Goal: Task Accomplishment & Management: Manage account settings

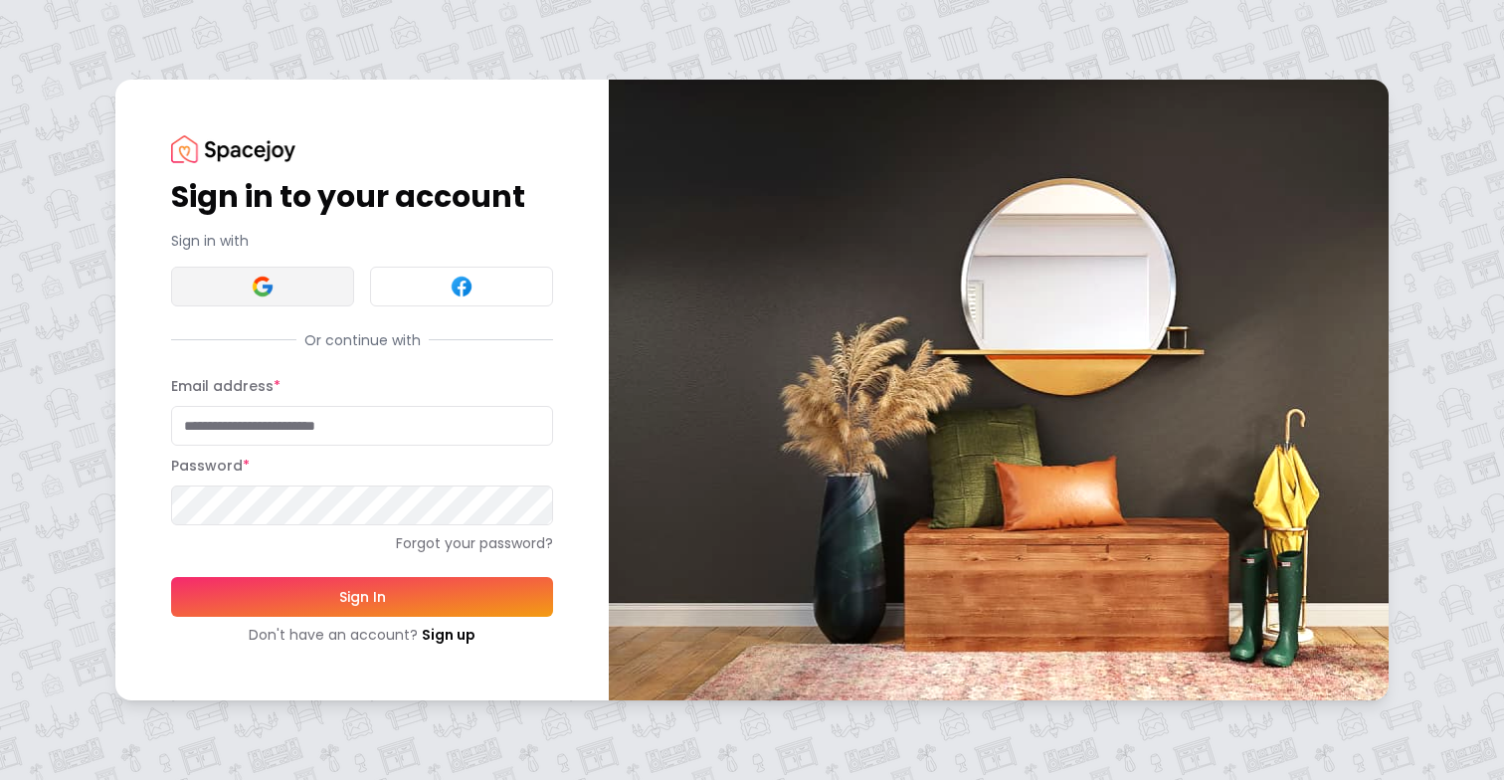
click at [246, 295] on button at bounding box center [262, 287] width 183 height 40
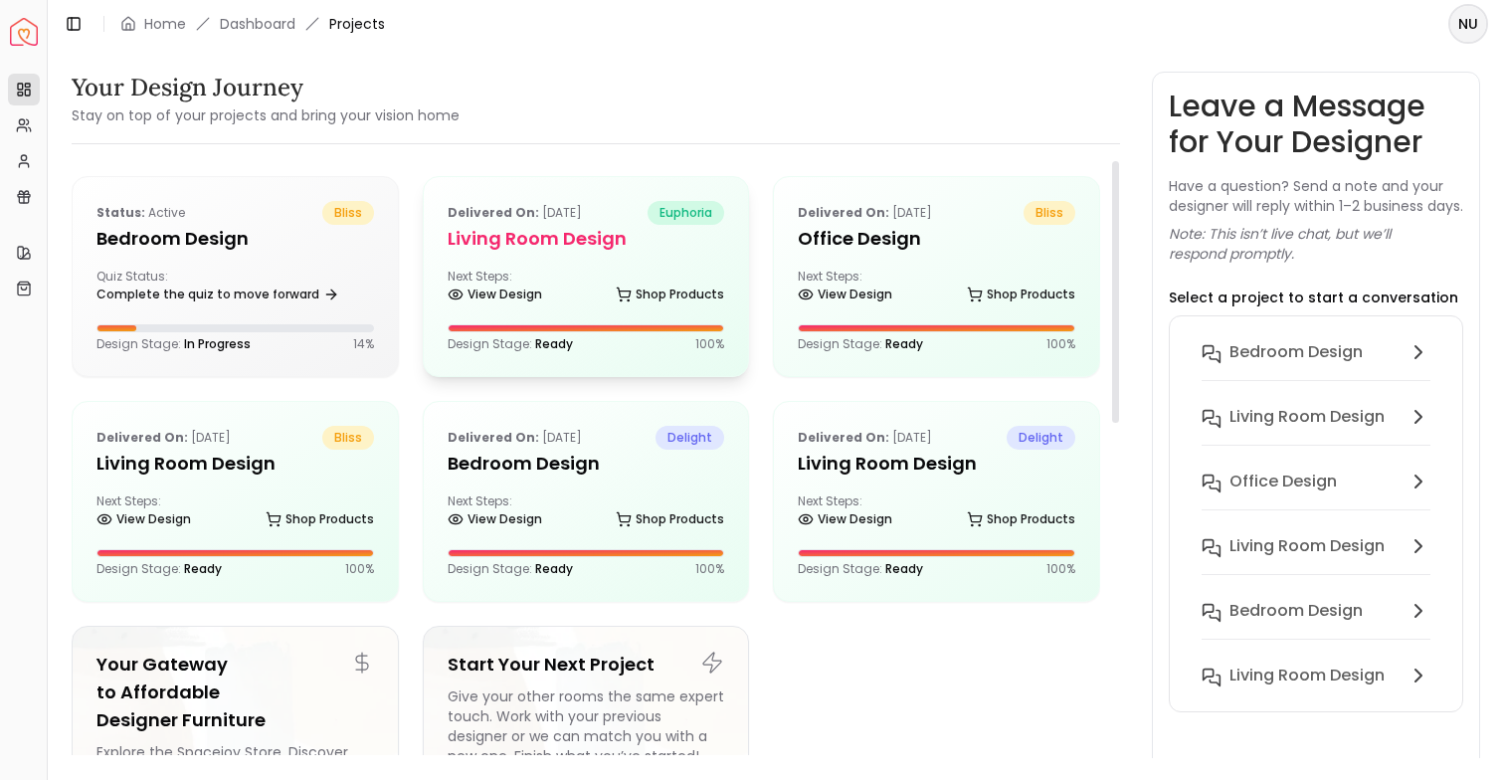
click at [499, 334] on div "Design Stage: Ready 100 %" at bounding box center [586, 338] width 277 height 28
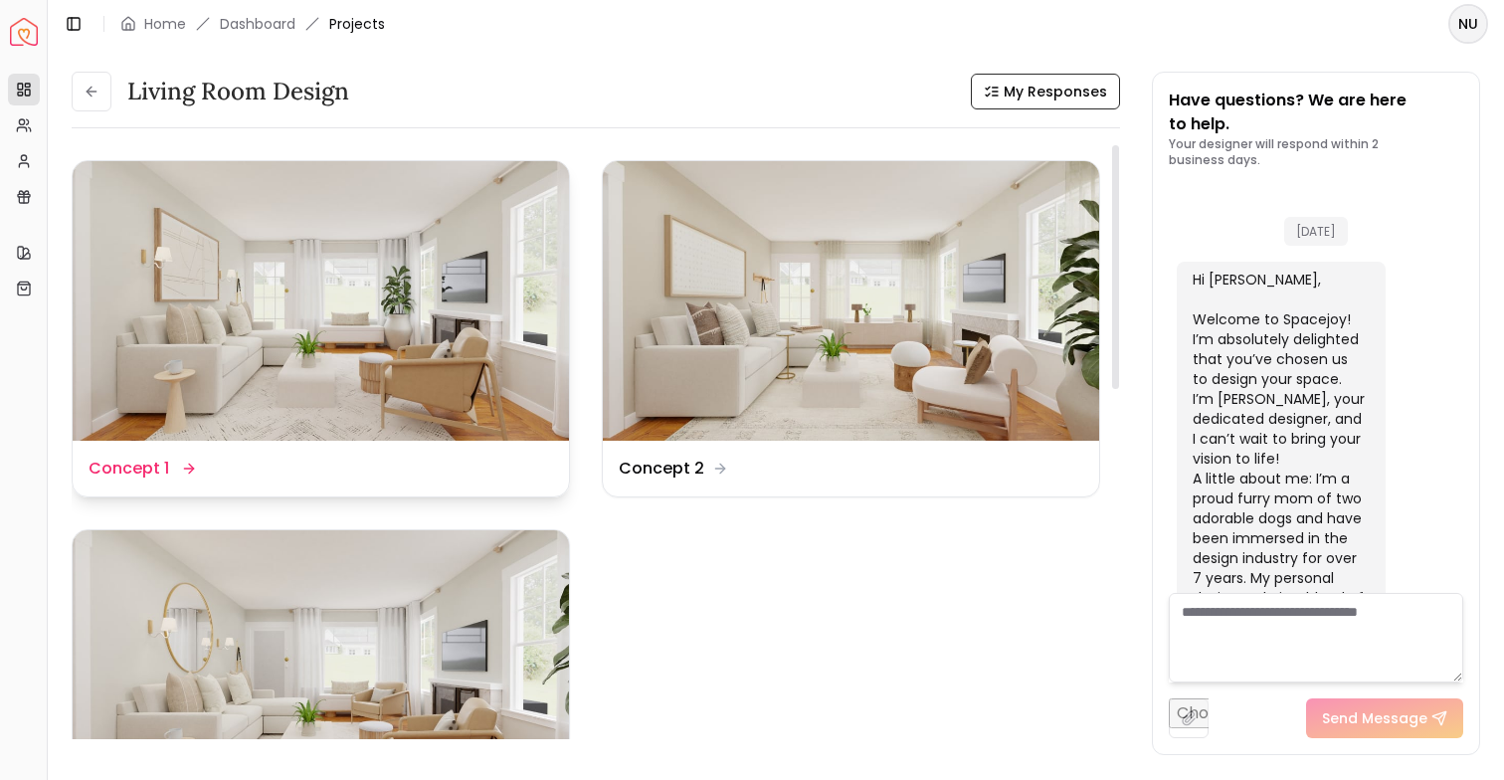
scroll to position [2149, 0]
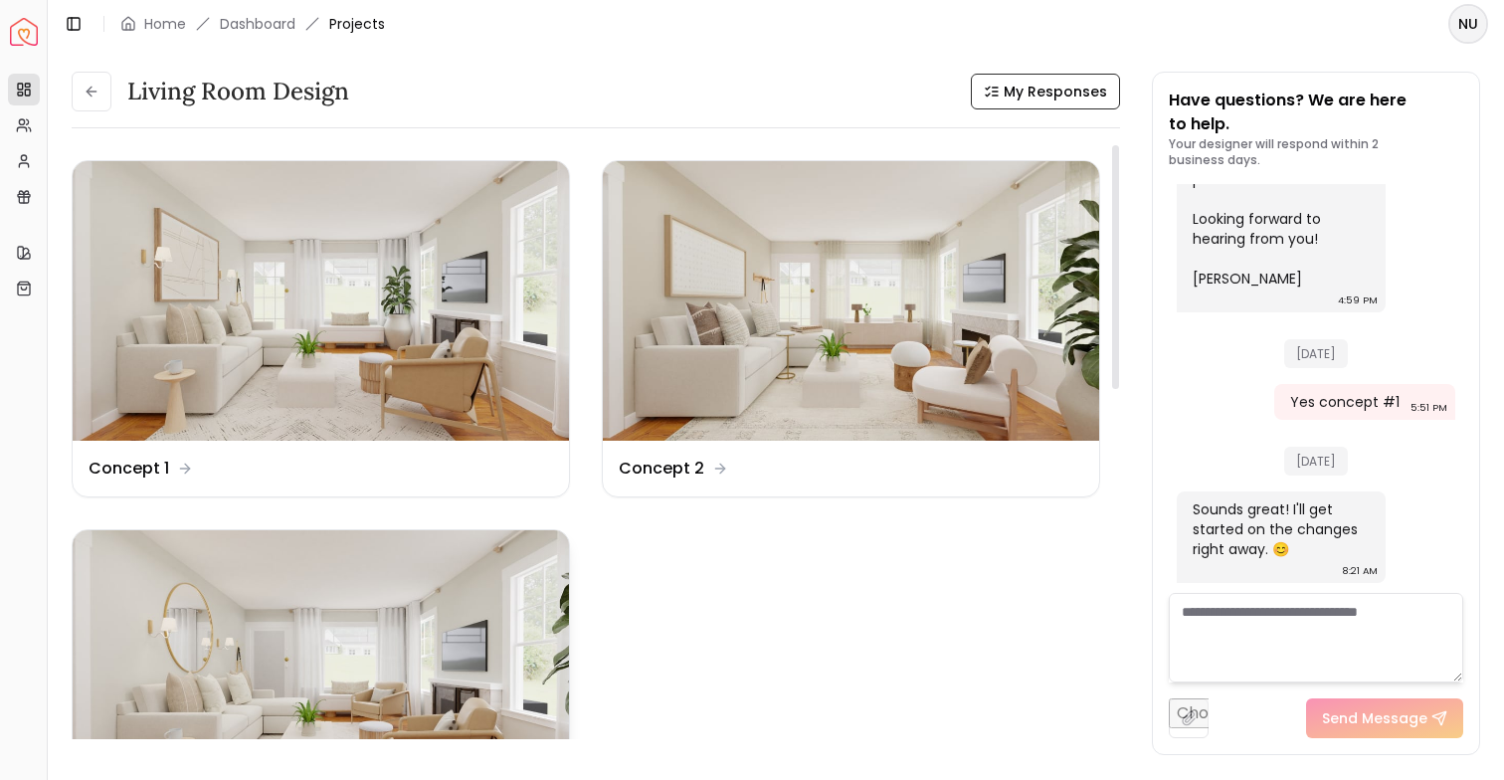
click at [364, 712] on img at bounding box center [321, 669] width 496 height 279
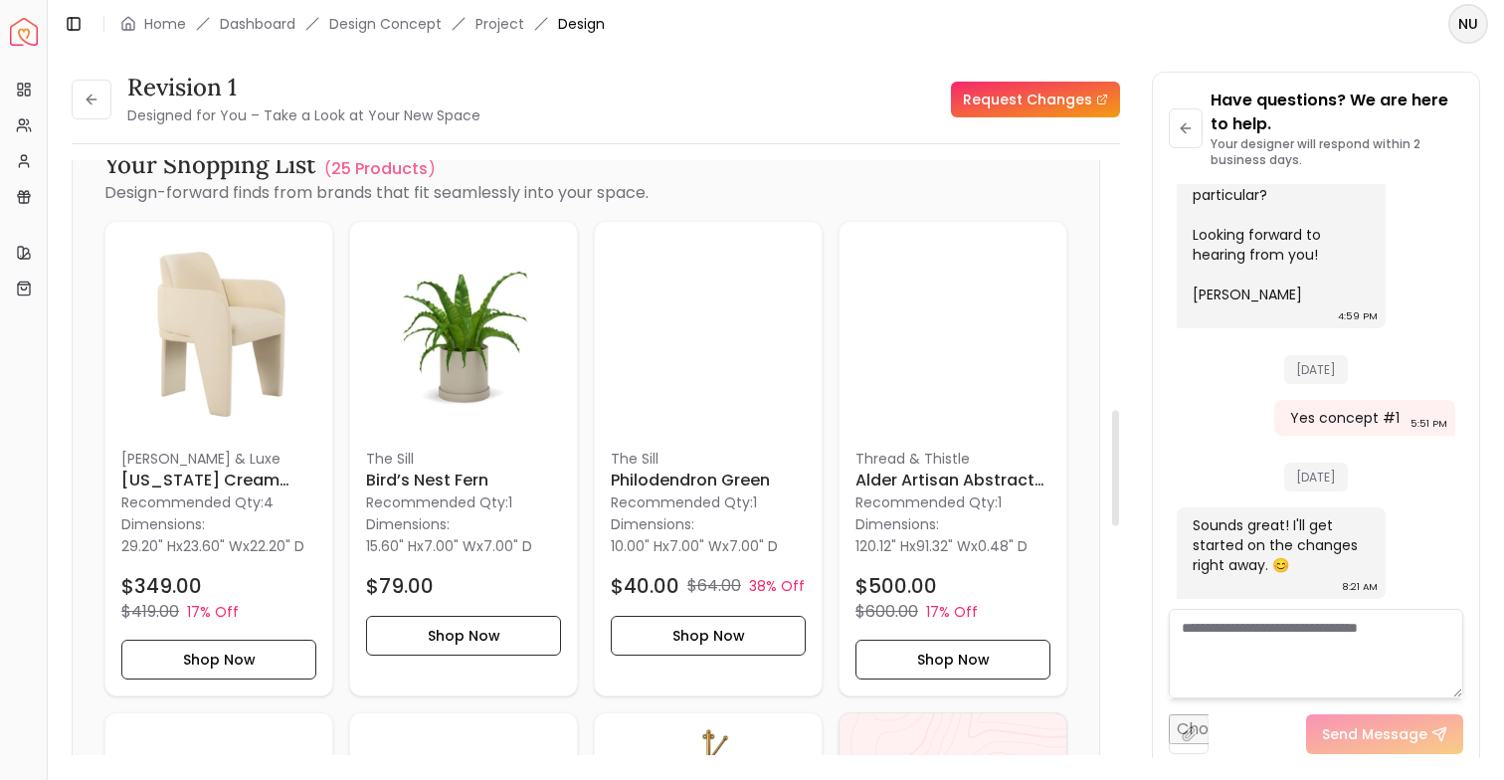
scroll to position [1420, 0]
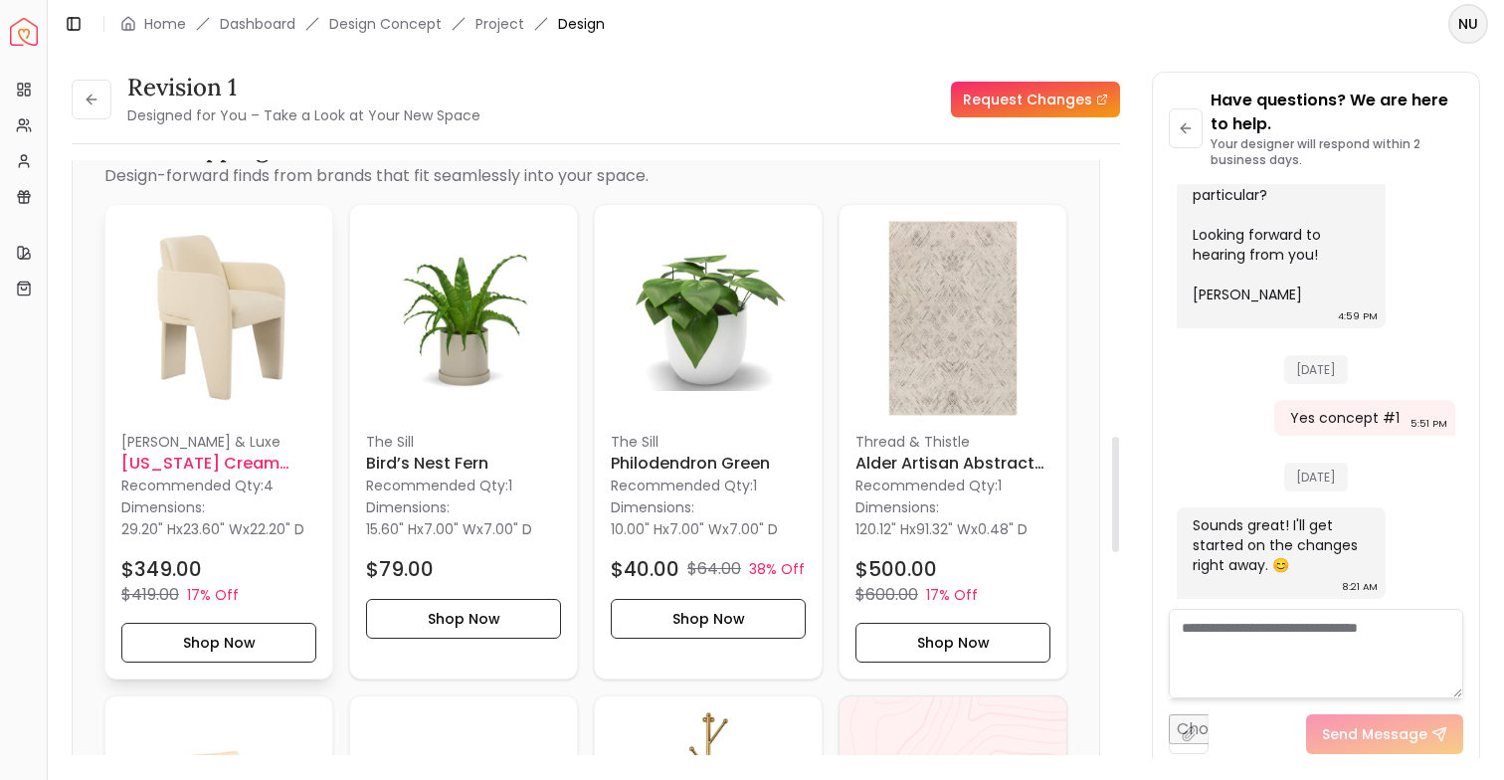
click at [254, 348] on img at bounding box center [218, 318] width 195 height 195
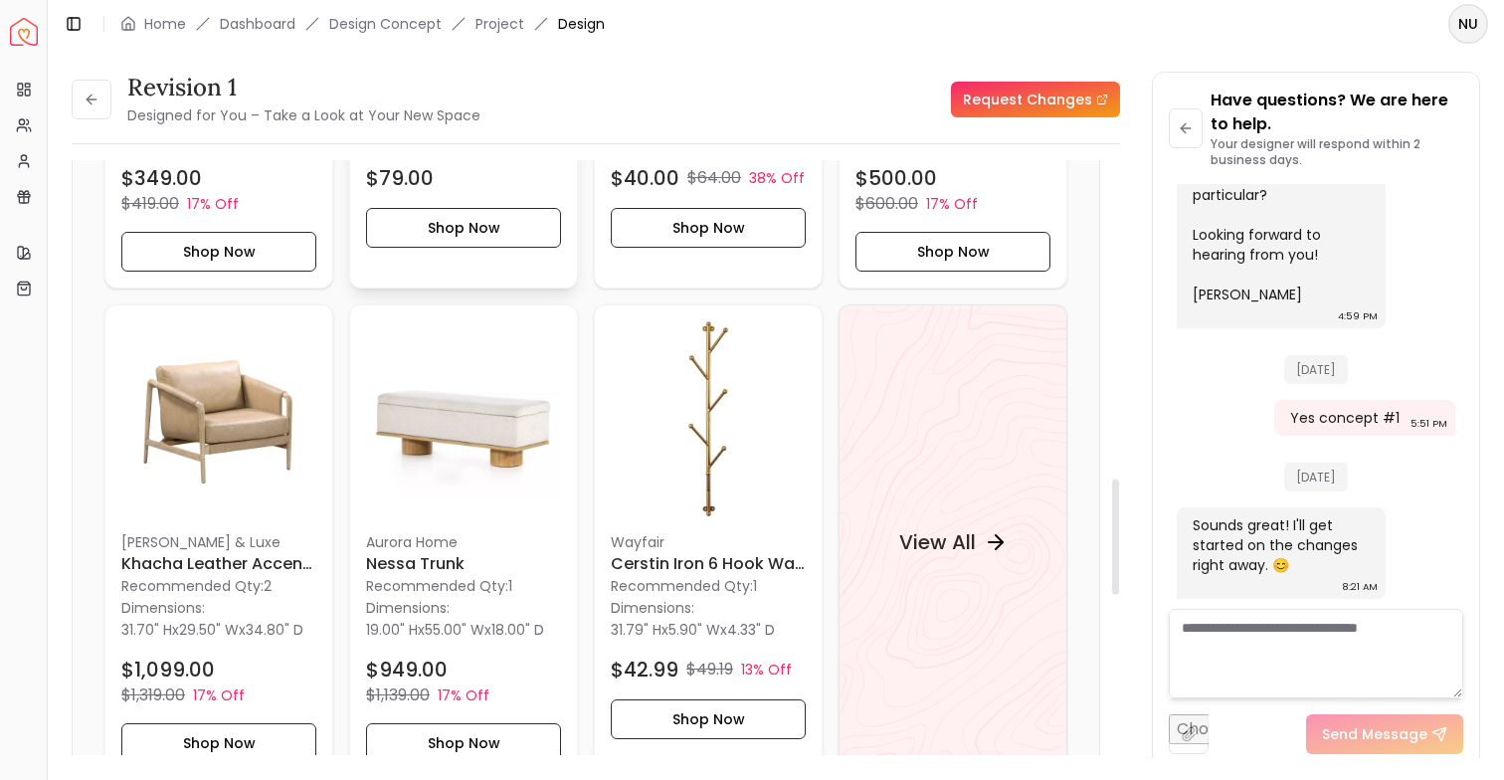
scroll to position [1640, 0]
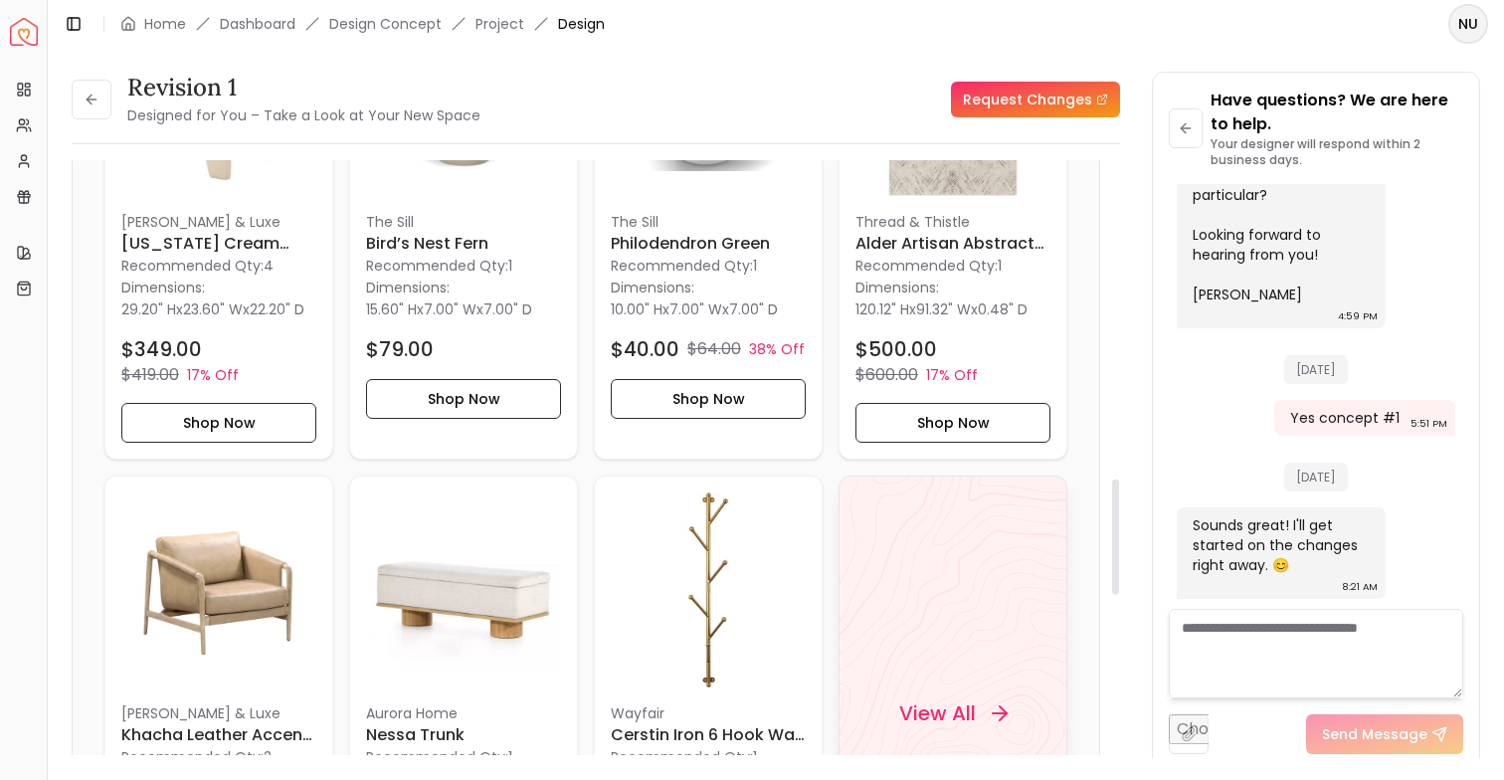
click at [999, 699] on div "View All" at bounding box center [953, 713] width 156 height 60
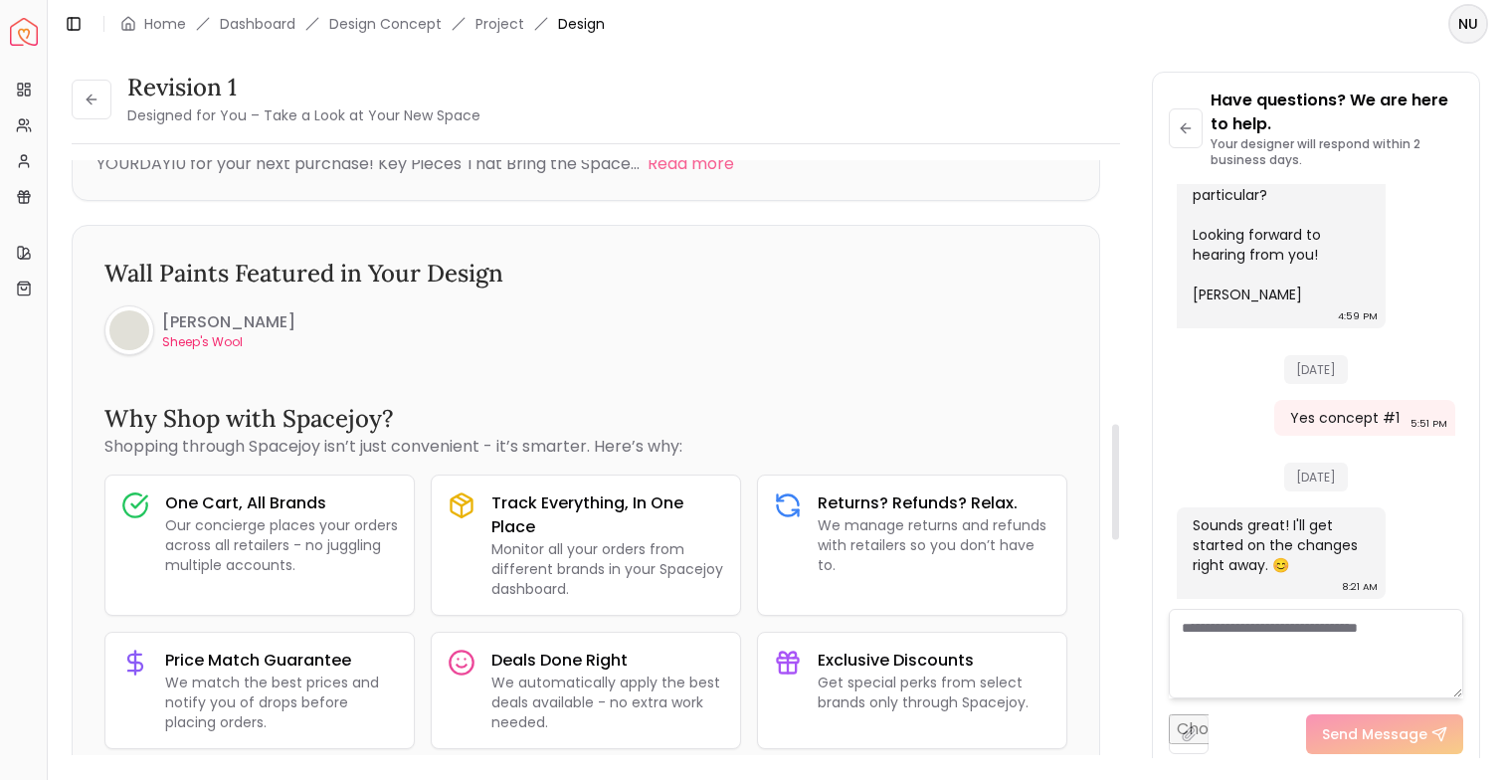
scroll to position [74, 0]
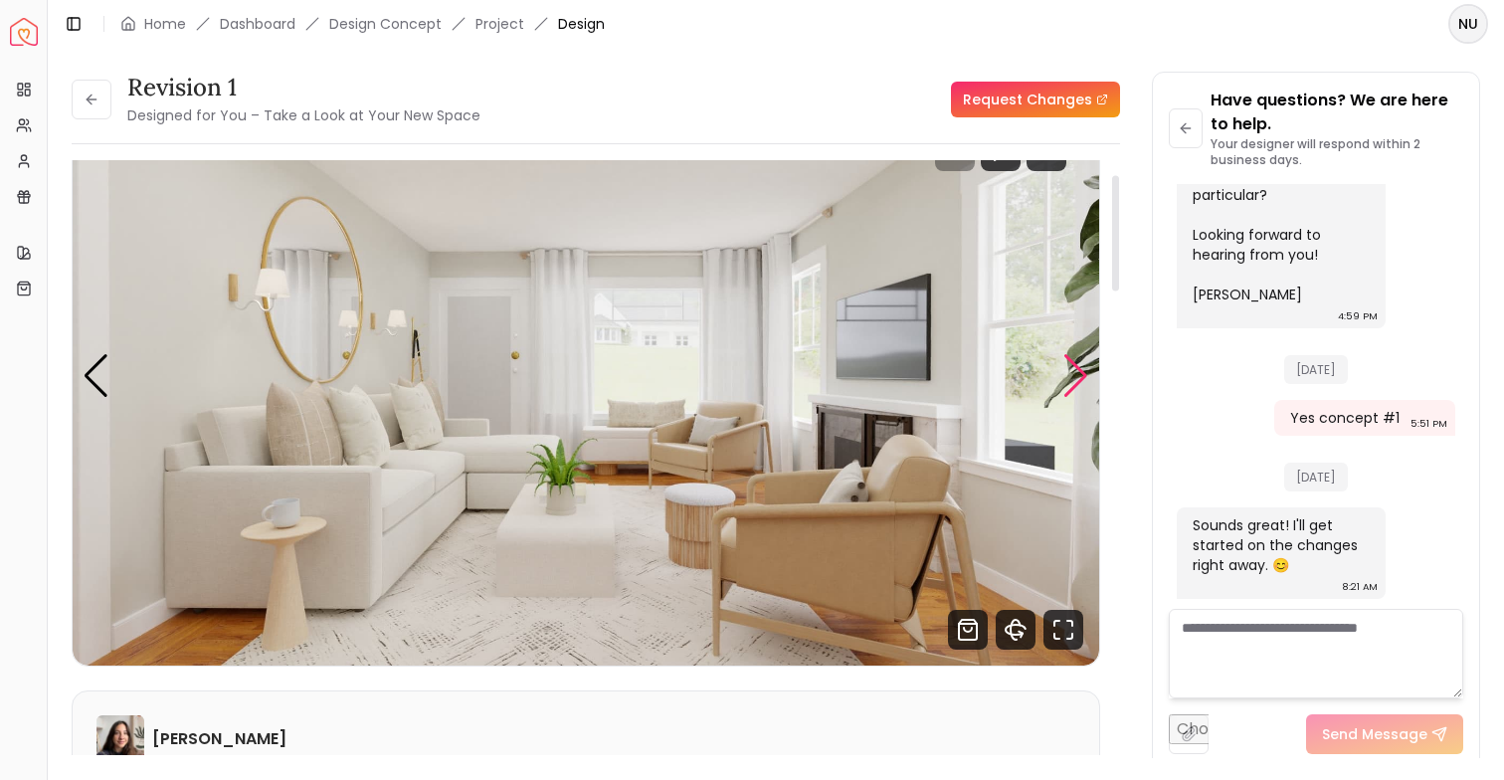
click at [1077, 368] on div "Next slide" at bounding box center [1075, 376] width 27 height 44
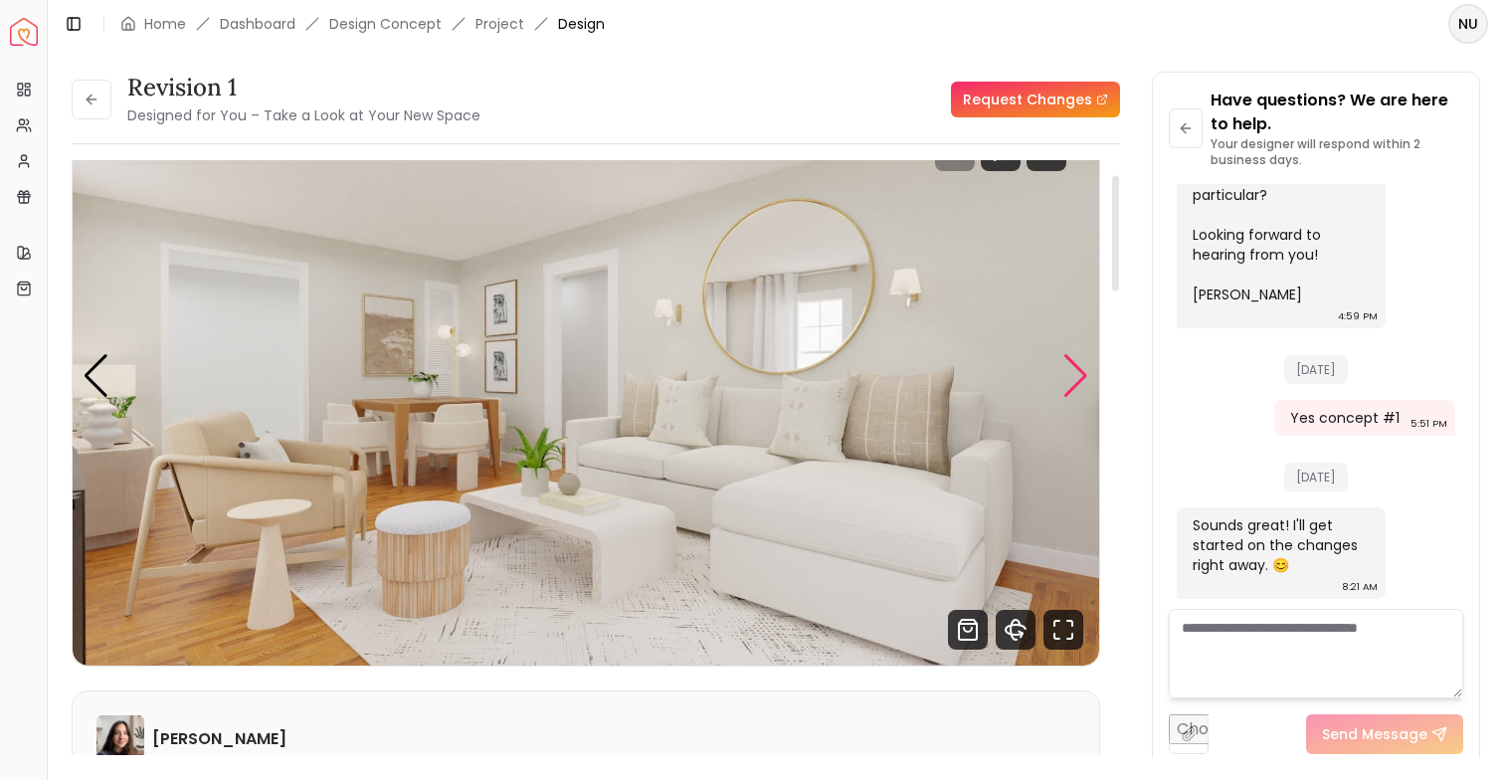
click at [1077, 368] on div "Next slide" at bounding box center [1075, 376] width 27 height 44
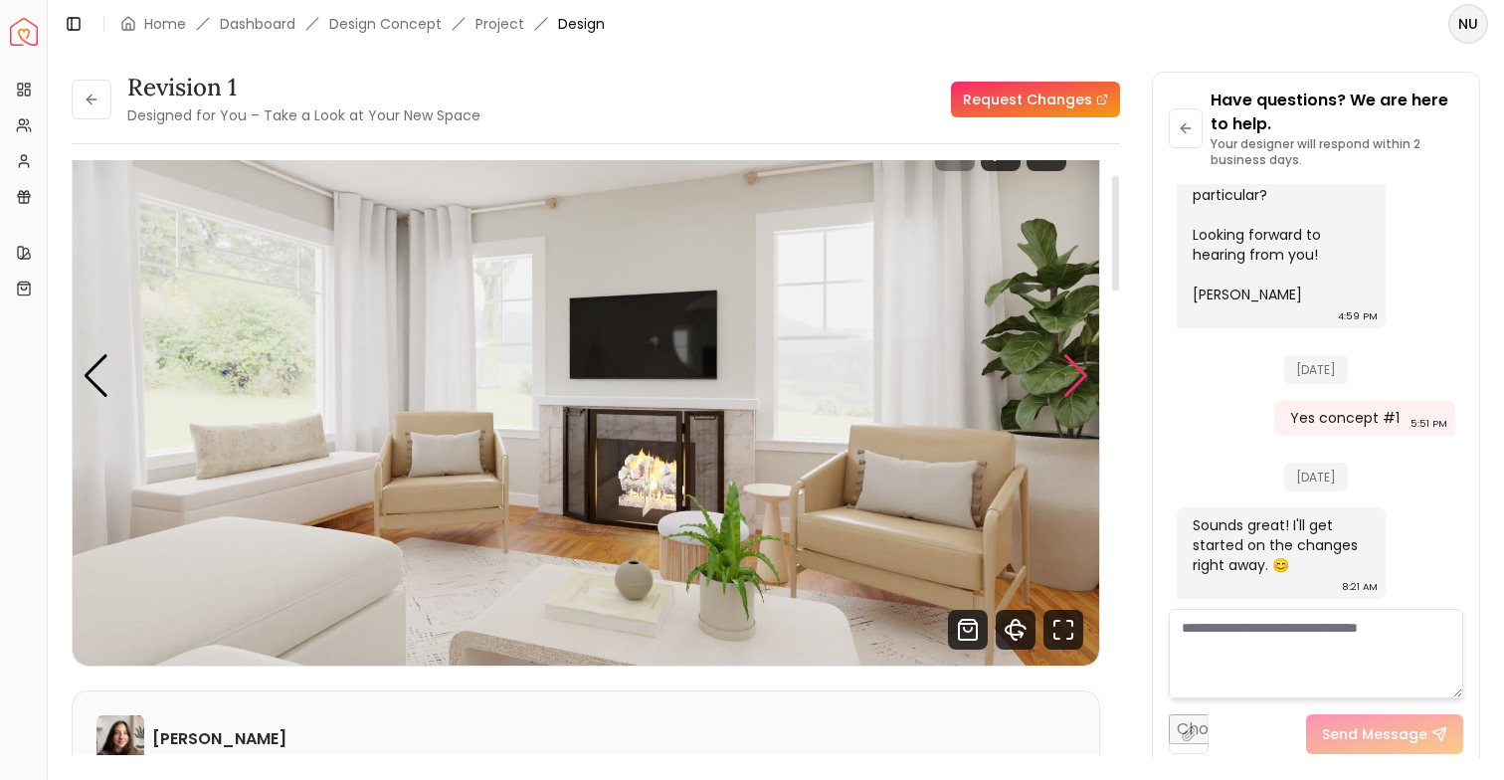
click at [1077, 368] on div "Next slide" at bounding box center [1075, 376] width 27 height 44
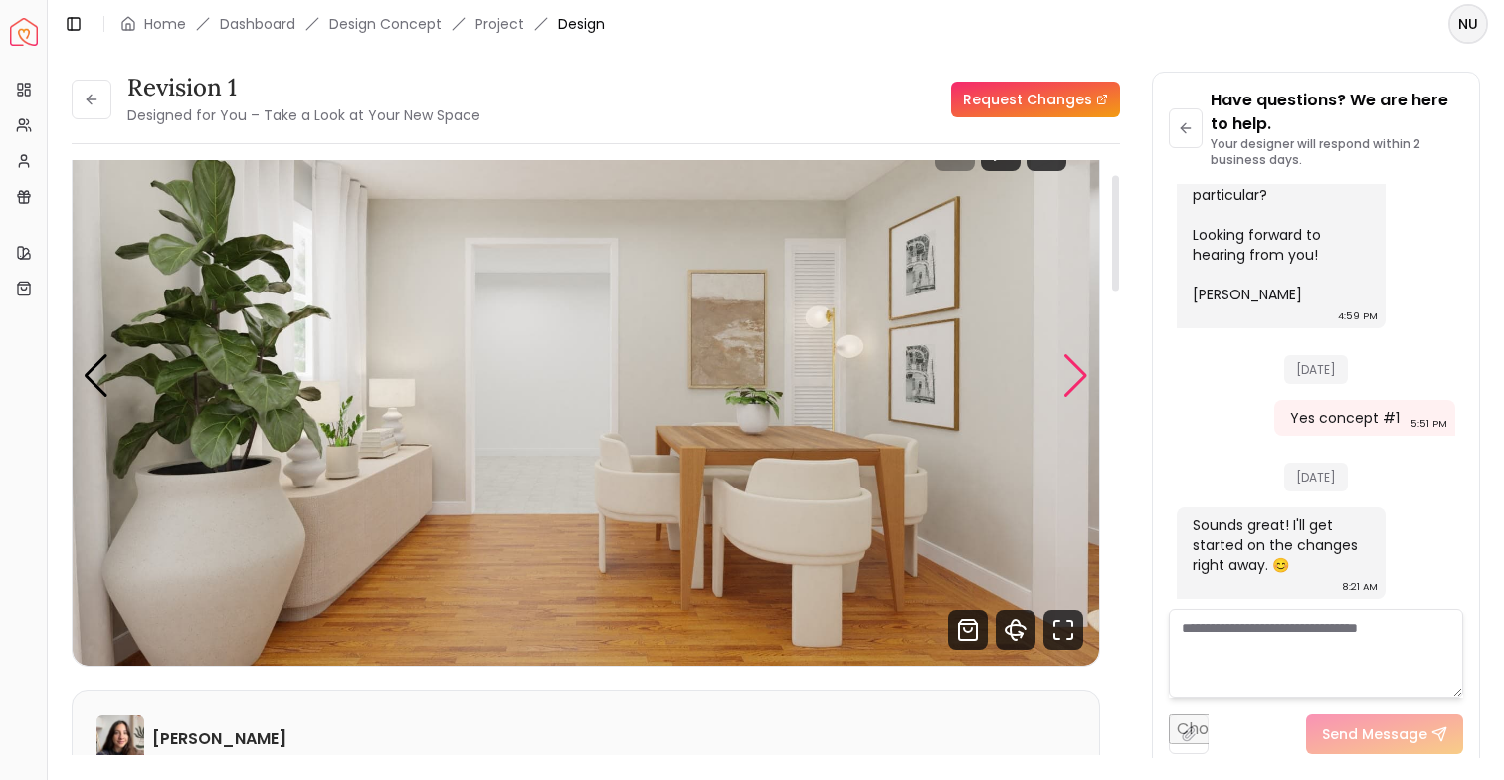
click at [1077, 368] on div "Next slide" at bounding box center [1075, 376] width 27 height 44
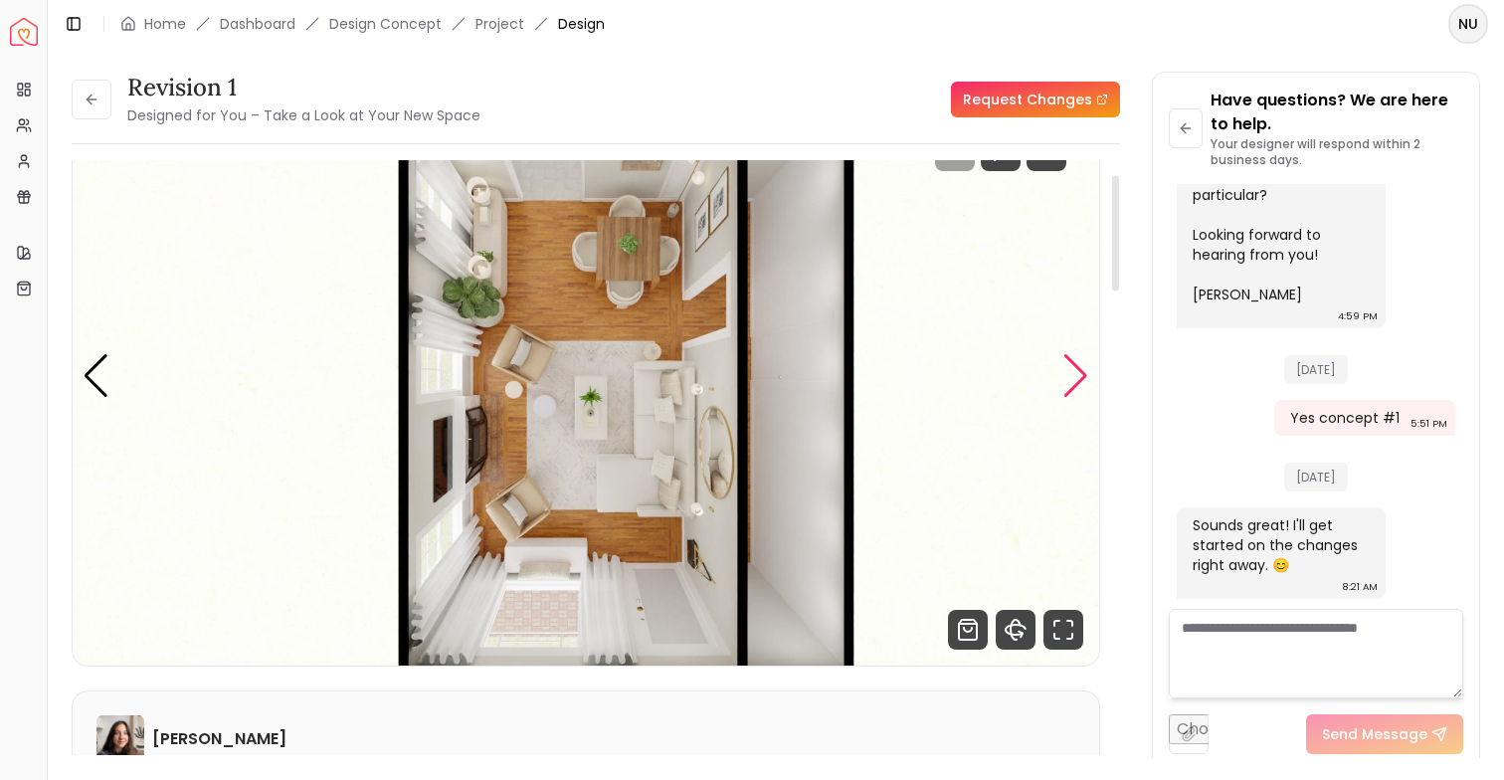
click at [1077, 368] on div "Next slide" at bounding box center [1075, 376] width 27 height 44
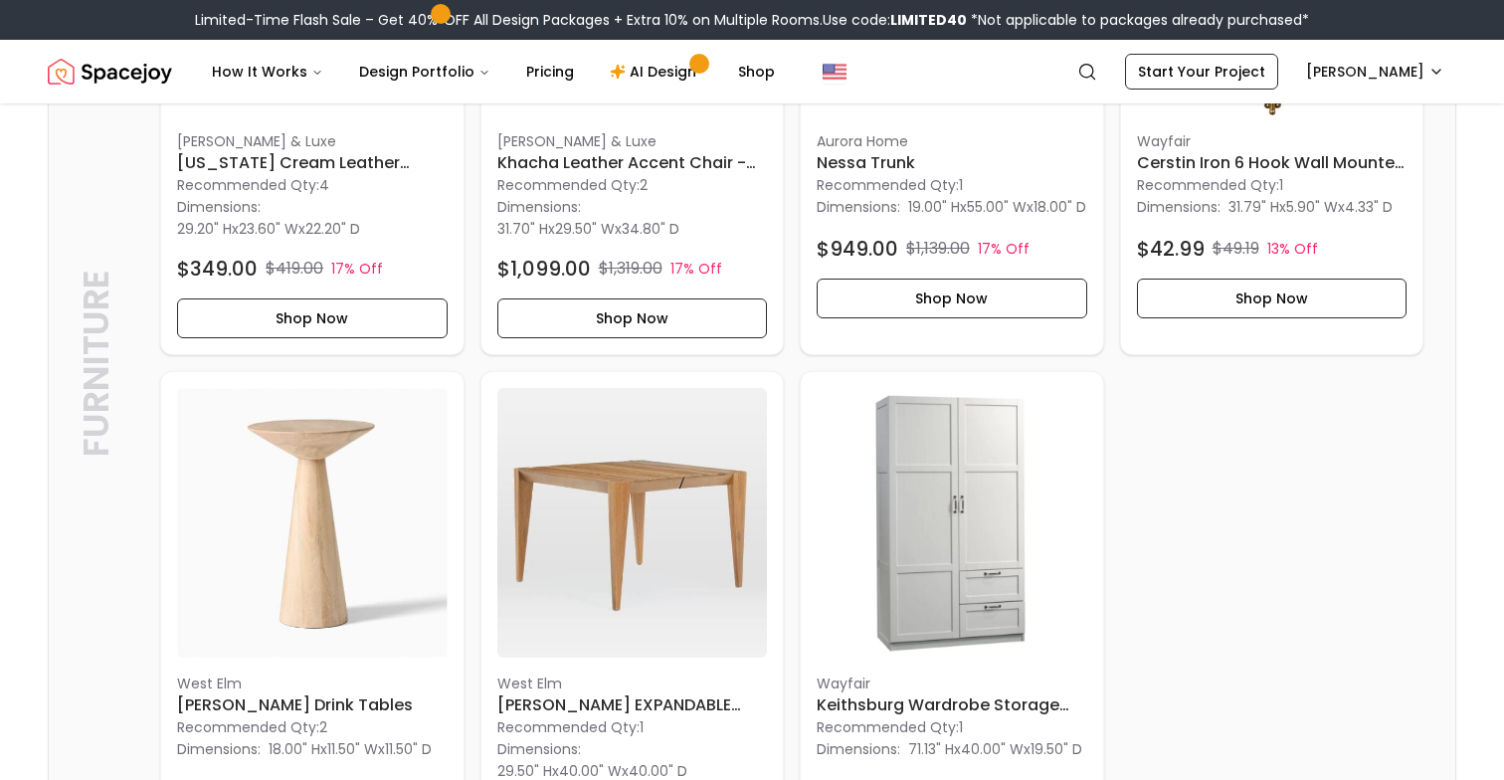
scroll to position [855, 0]
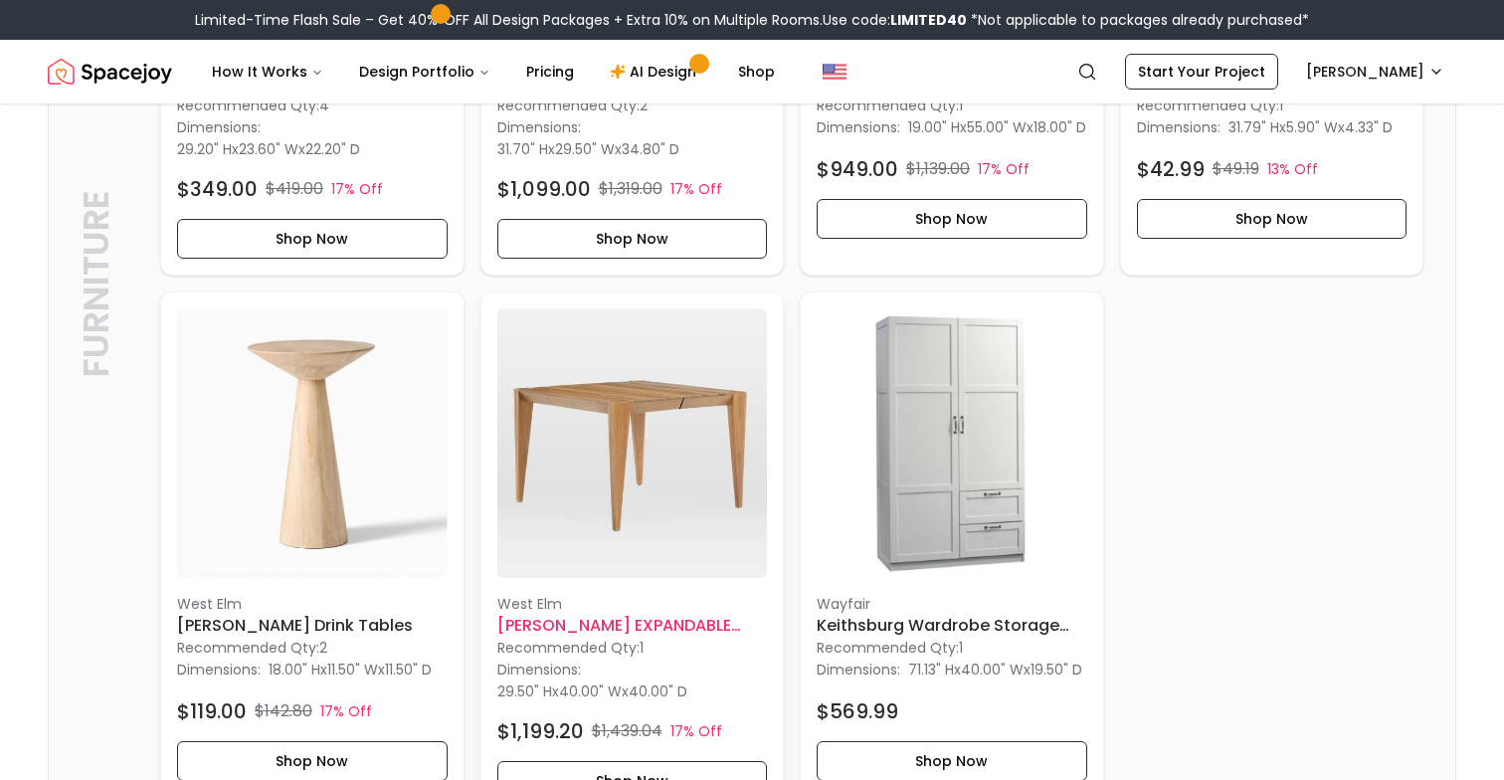
click at [673, 405] on img at bounding box center [632, 443] width 271 height 271
click at [915, 412] on img at bounding box center [952, 443] width 271 height 271
